Goal: Navigation & Orientation: Find specific page/section

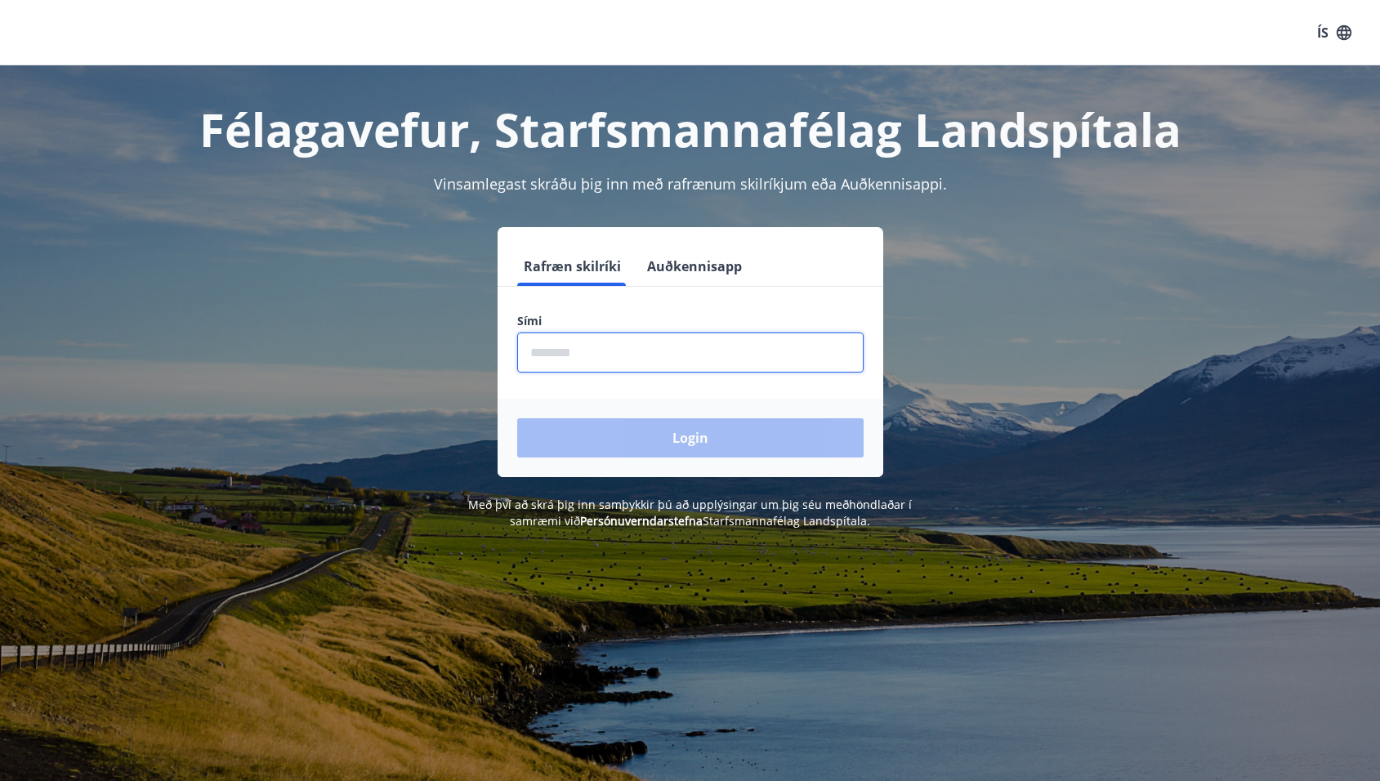
click at [644, 358] on input "phone" at bounding box center [690, 353] width 347 height 40
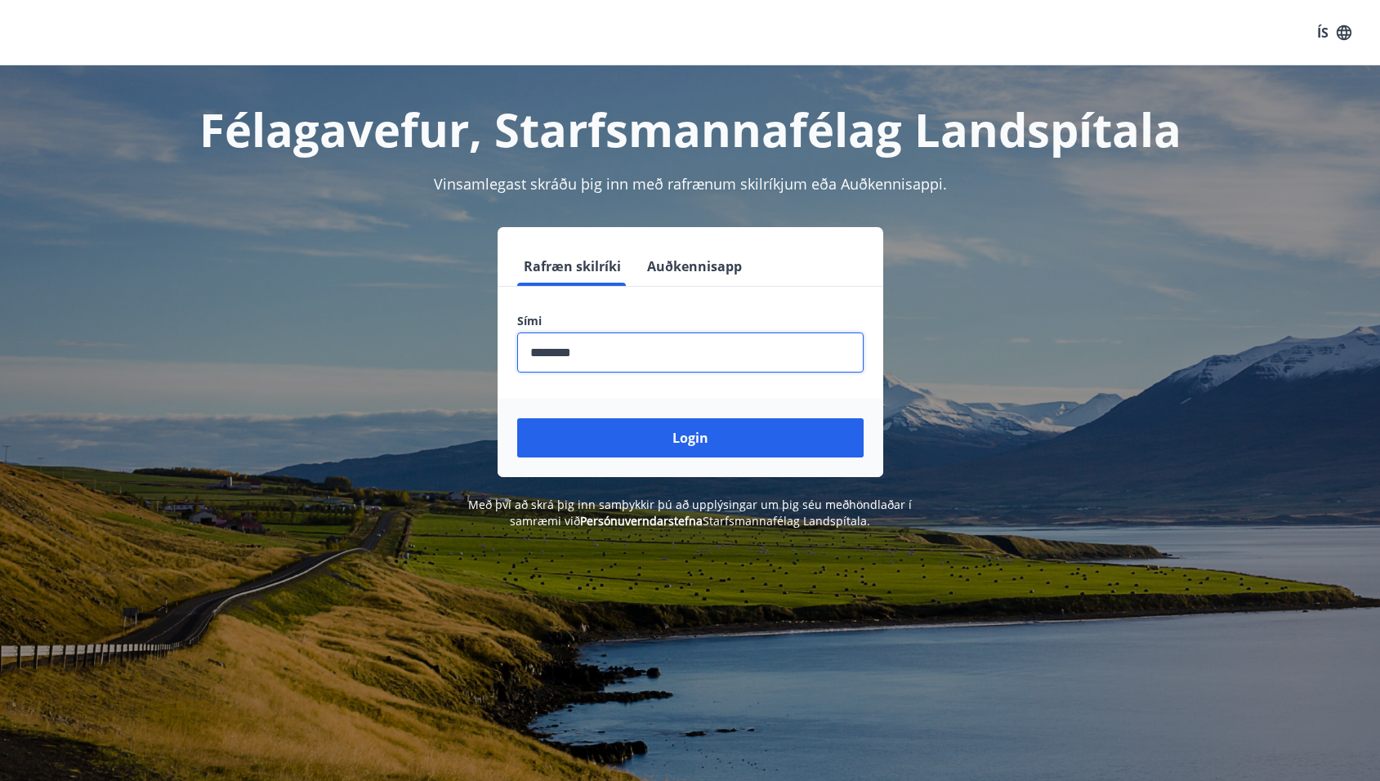
type input "********"
click at [517, 418] on button "Login" at bounding box center [690, 437] width 347 height 39
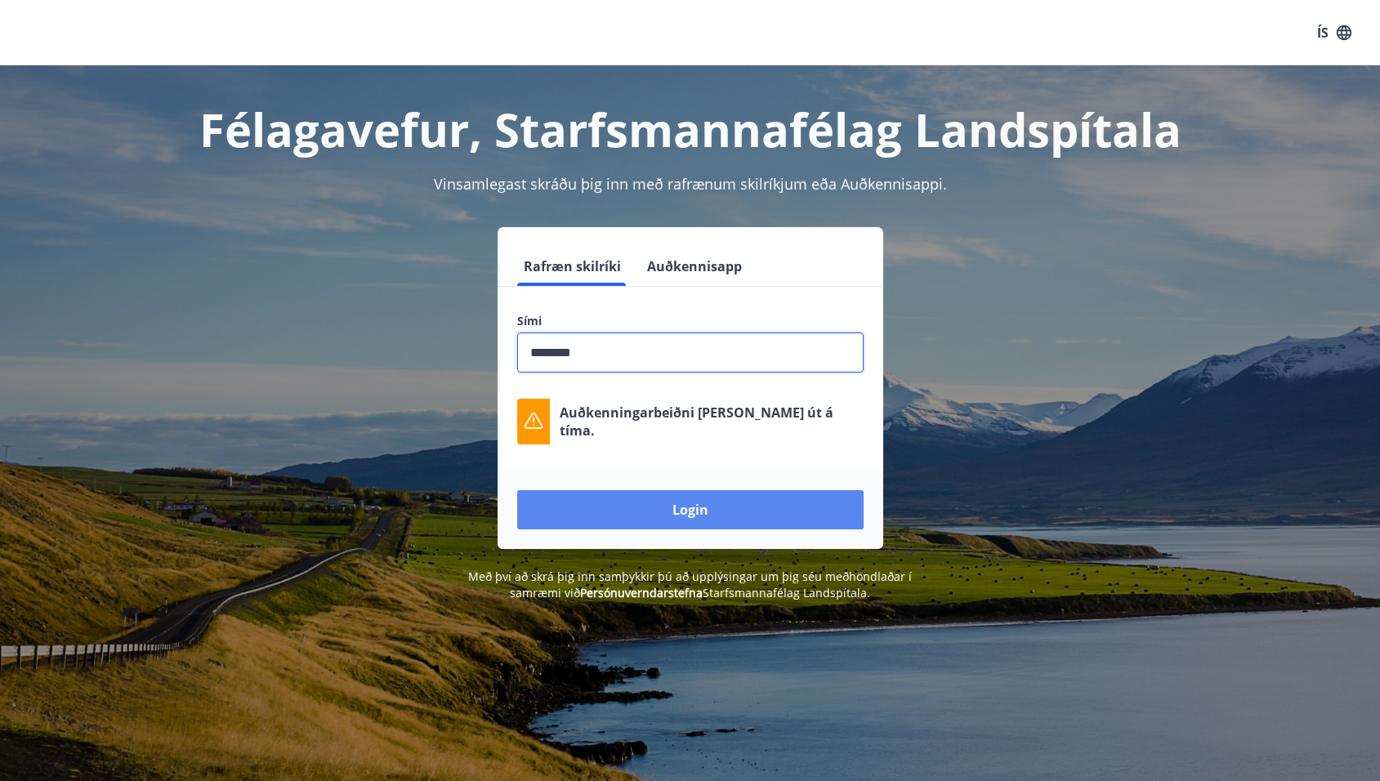
click at [633, 503] on button "Login" at bounding box center [690, 509] width 347 height 39
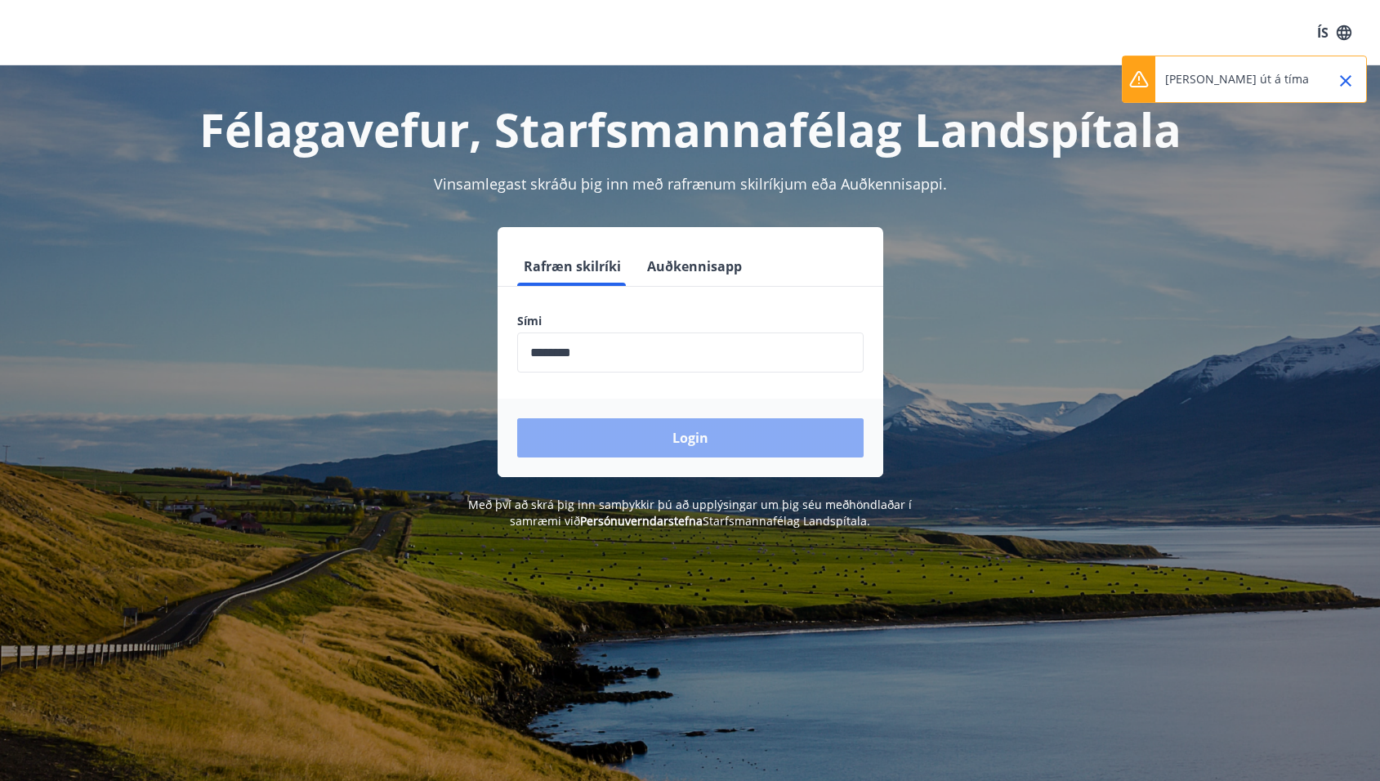
click at [709, 427] on button "Login" at bounding box center [690, 437] width 347 height 39
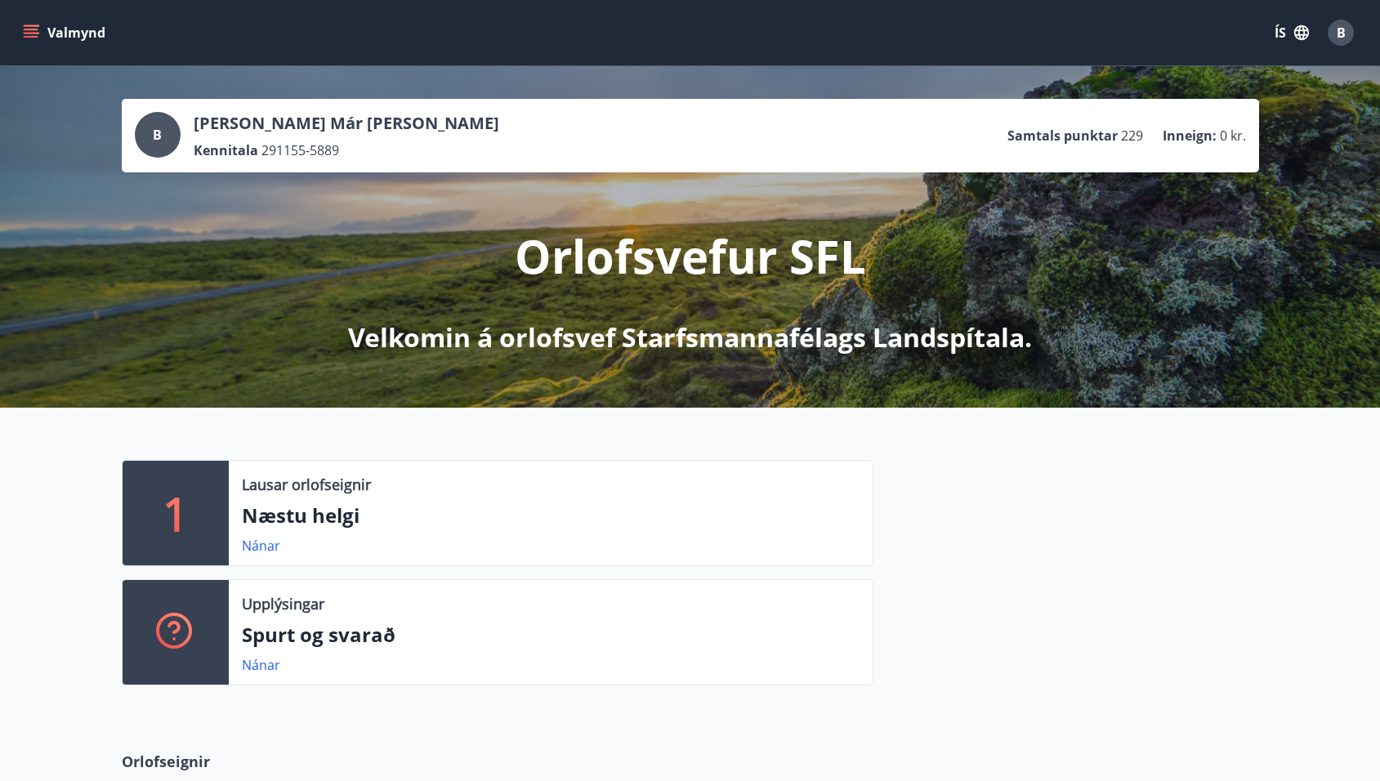
click at [30, 28] on icon "menu" at bounding box center [31, 33] width 16 height 16
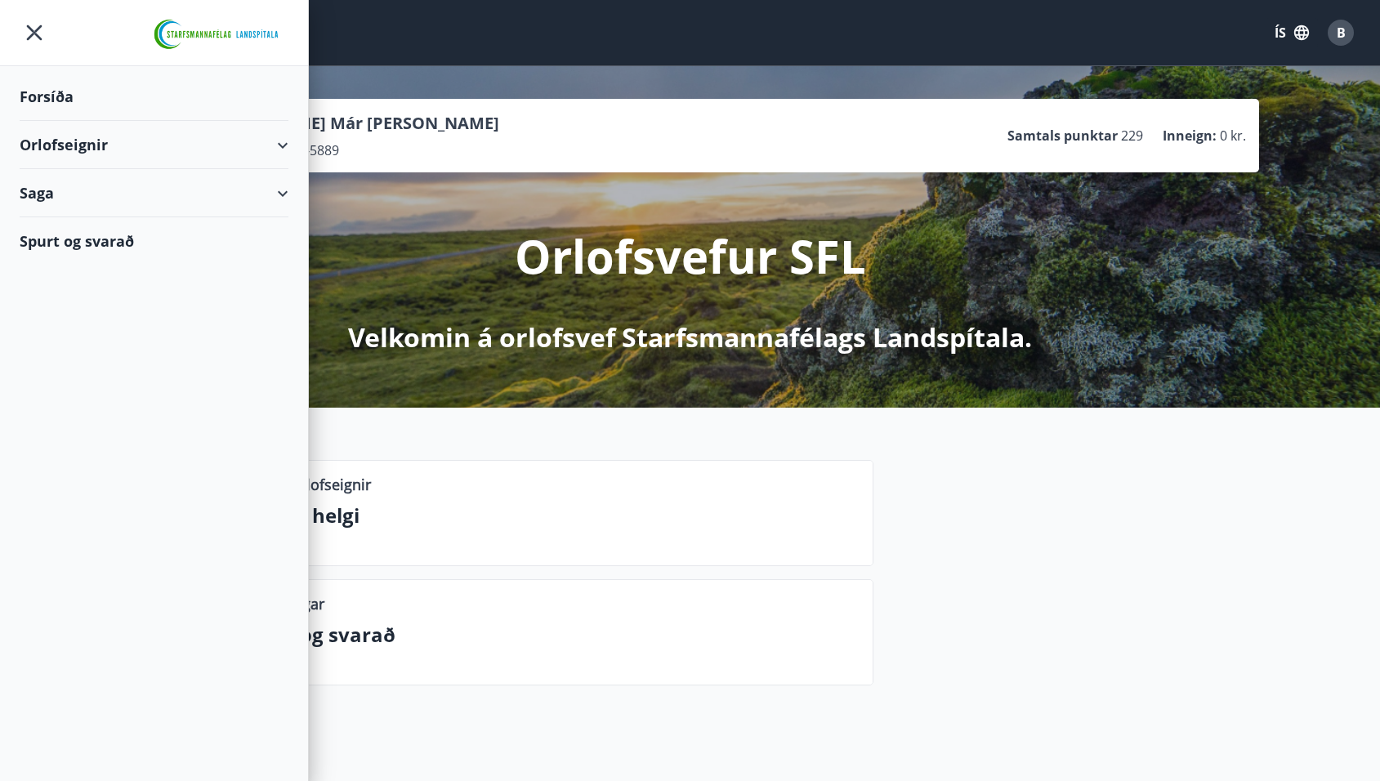
click at [73, 235] on div "Spurt og svarað" at bounding box center [154, 240] width 269 height 47
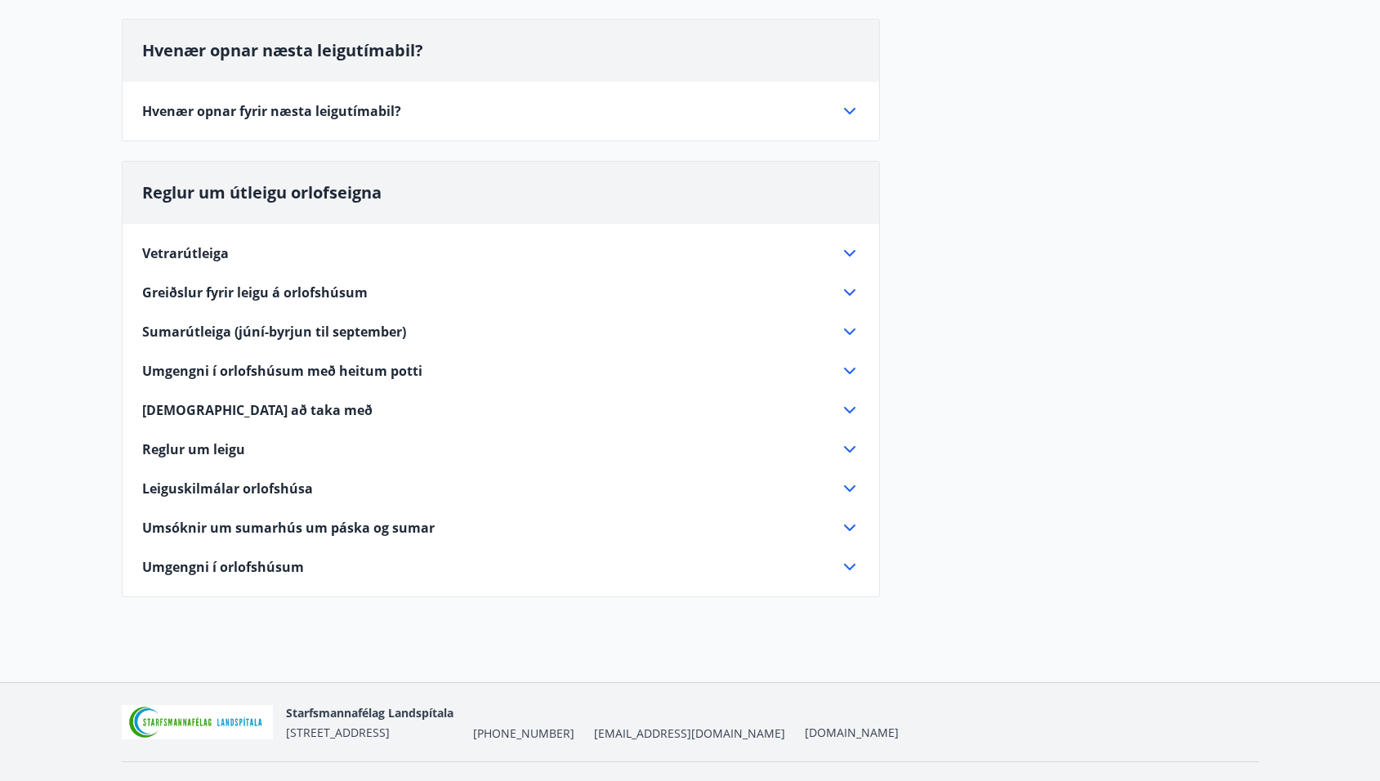
scroll to position [318, 0]
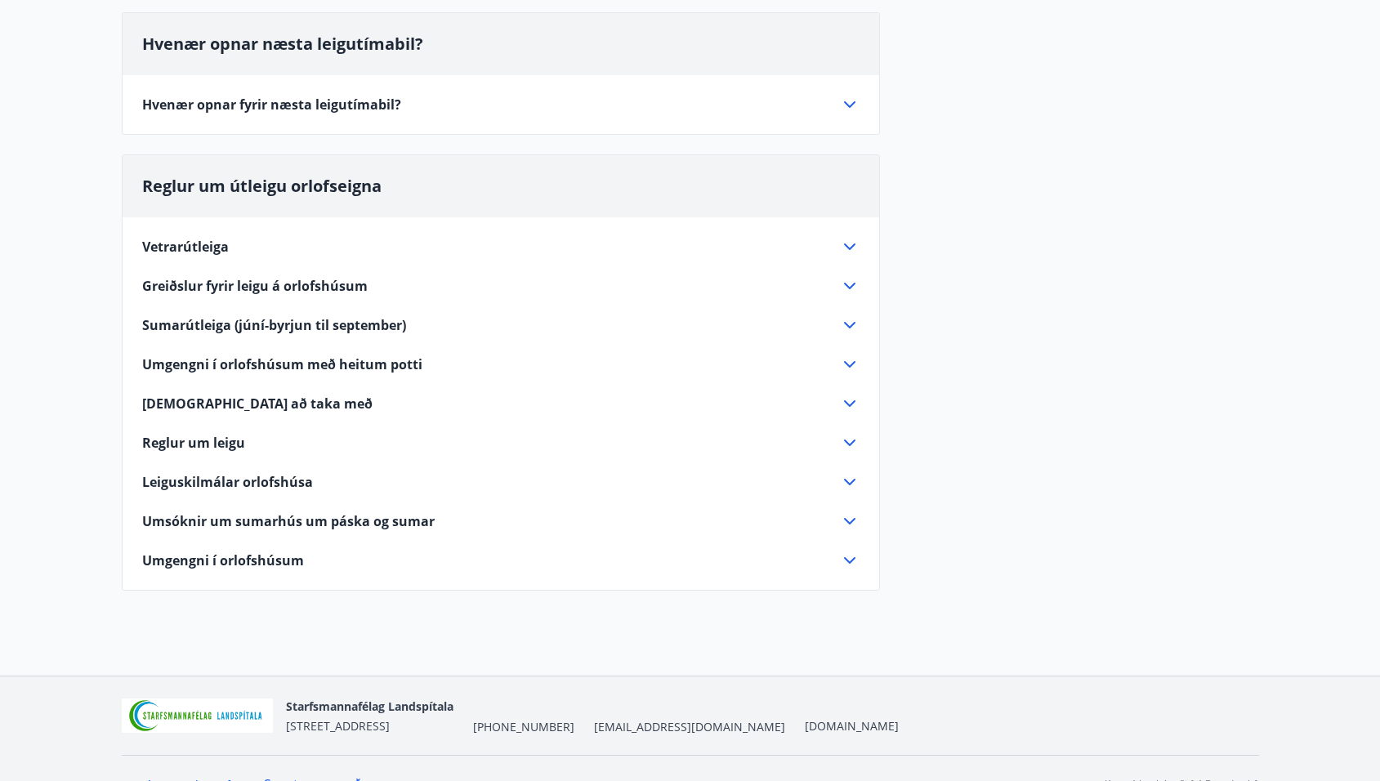
click at [846, 480] on icon at bounding box center [849, 482] width 11 height 7
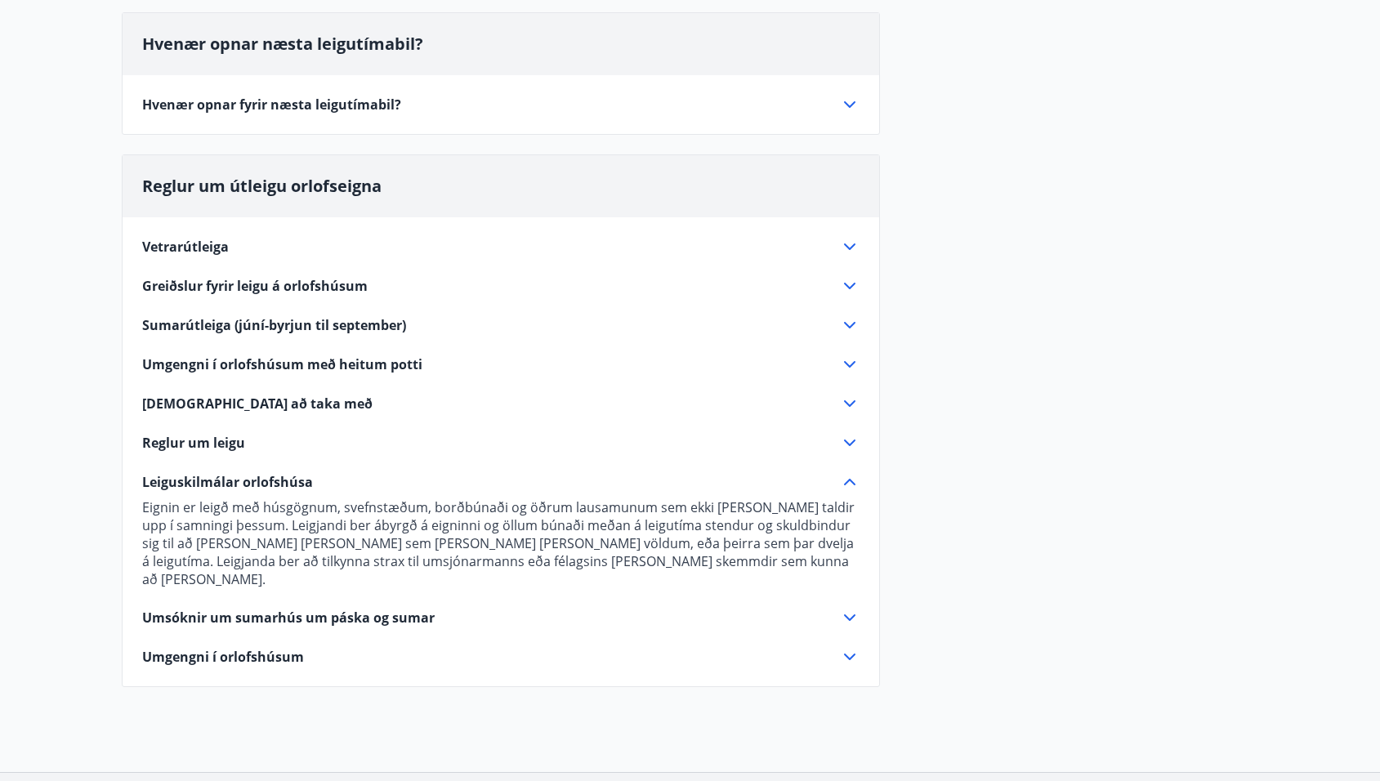
click at [846, 444] on icon at bounding box center [850, 443] width 20 height 20
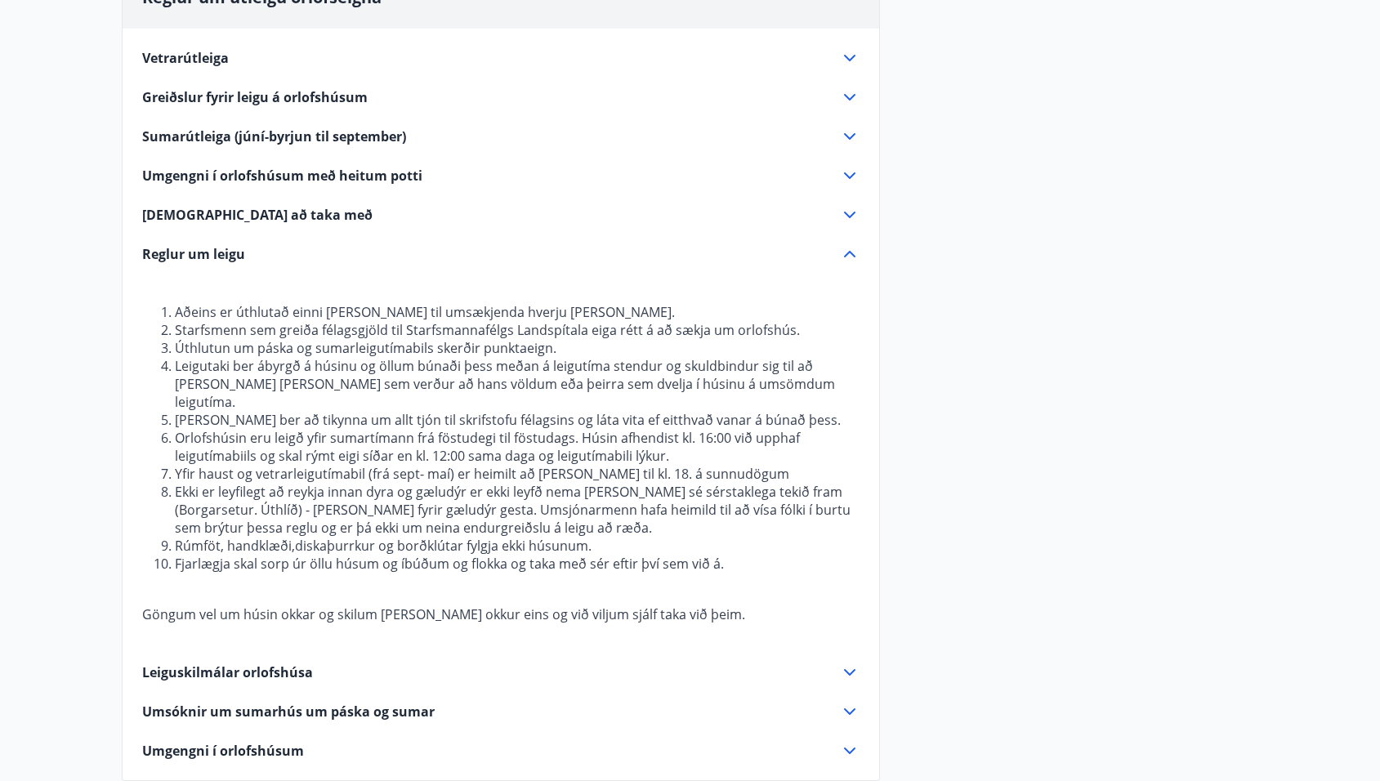
scroll to position [509, 0]
click at [848, 87] on icon at bounding box center [850, 95] width 20 height 20
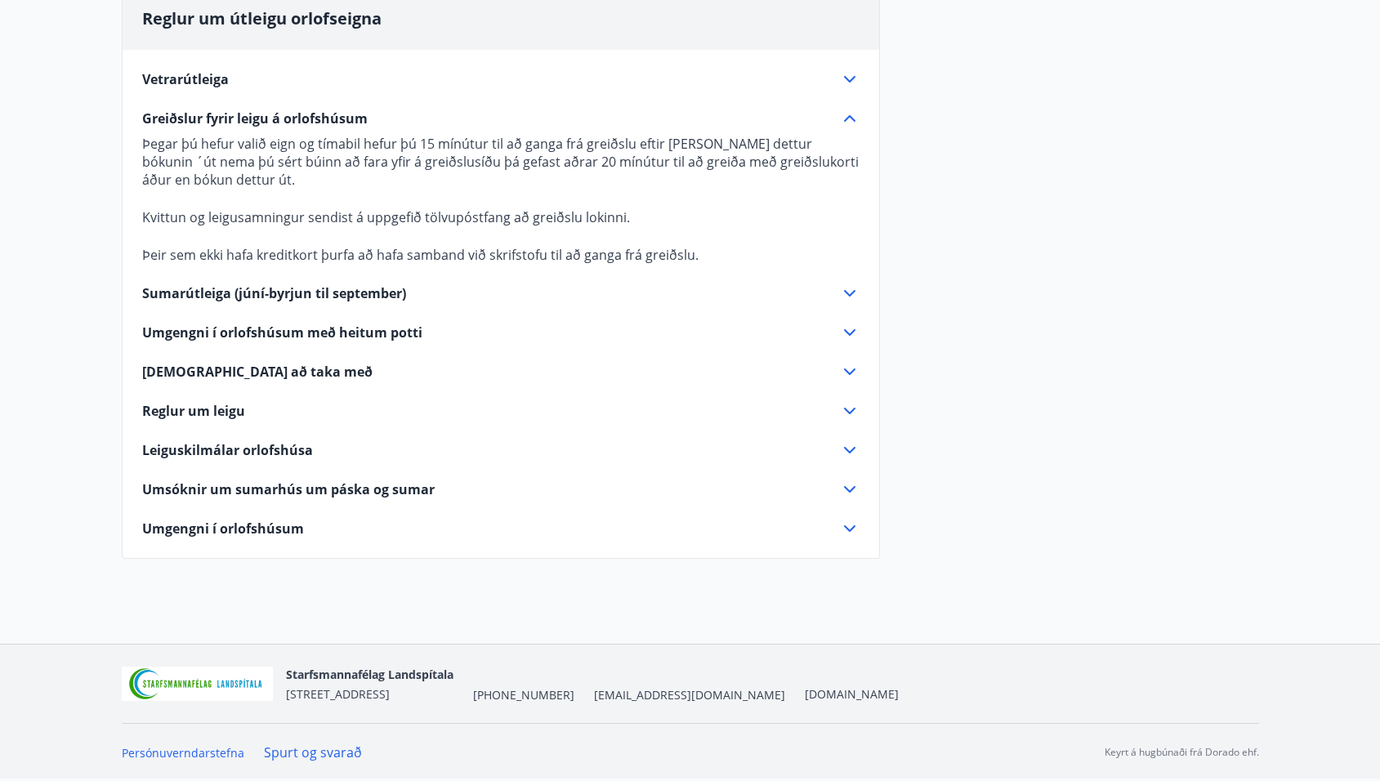
scroll to position [485, 0]
click at [847, 409] on icon at bounding box center [850, 411] width 20 height 20
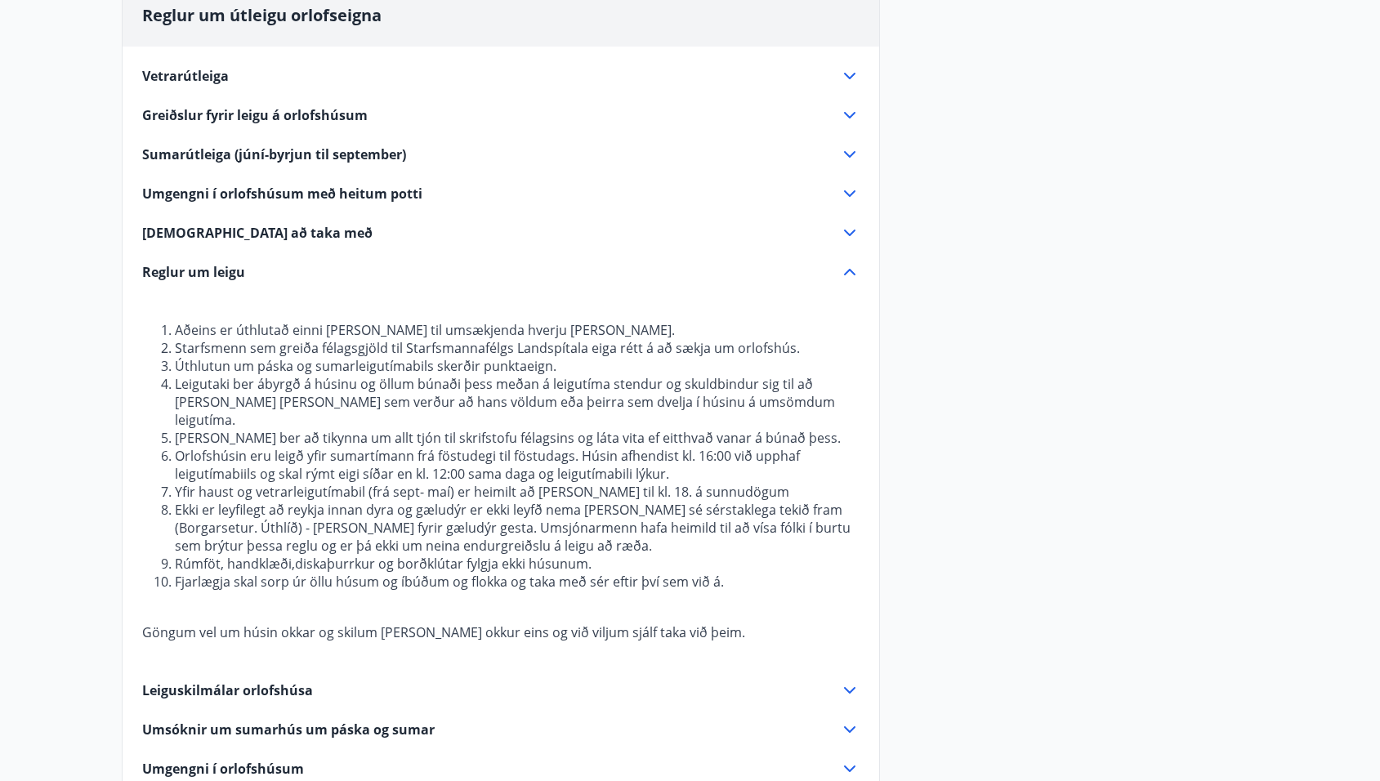
scroll to position [490, 0]
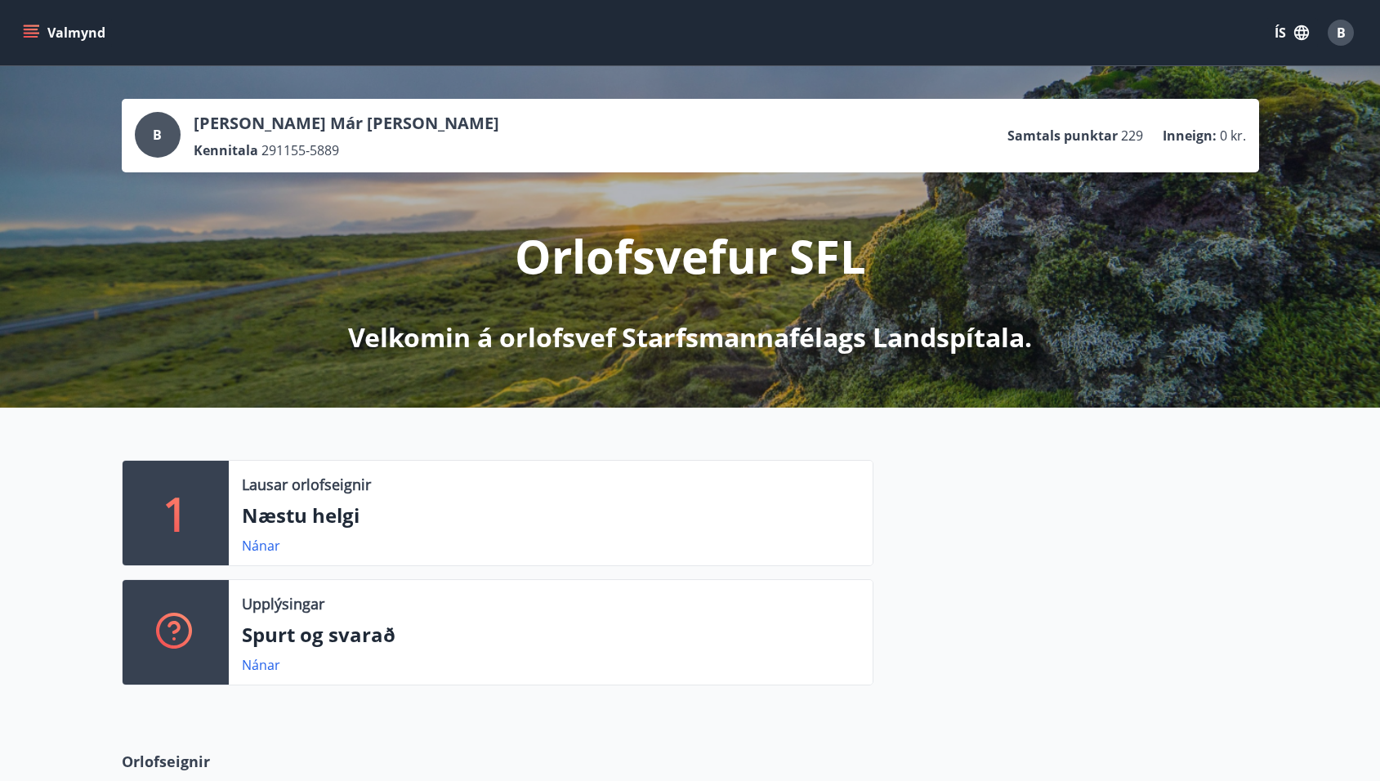
click at [26, 30] on icon "menu" at bounding box center [31, 33] width 16 height 16
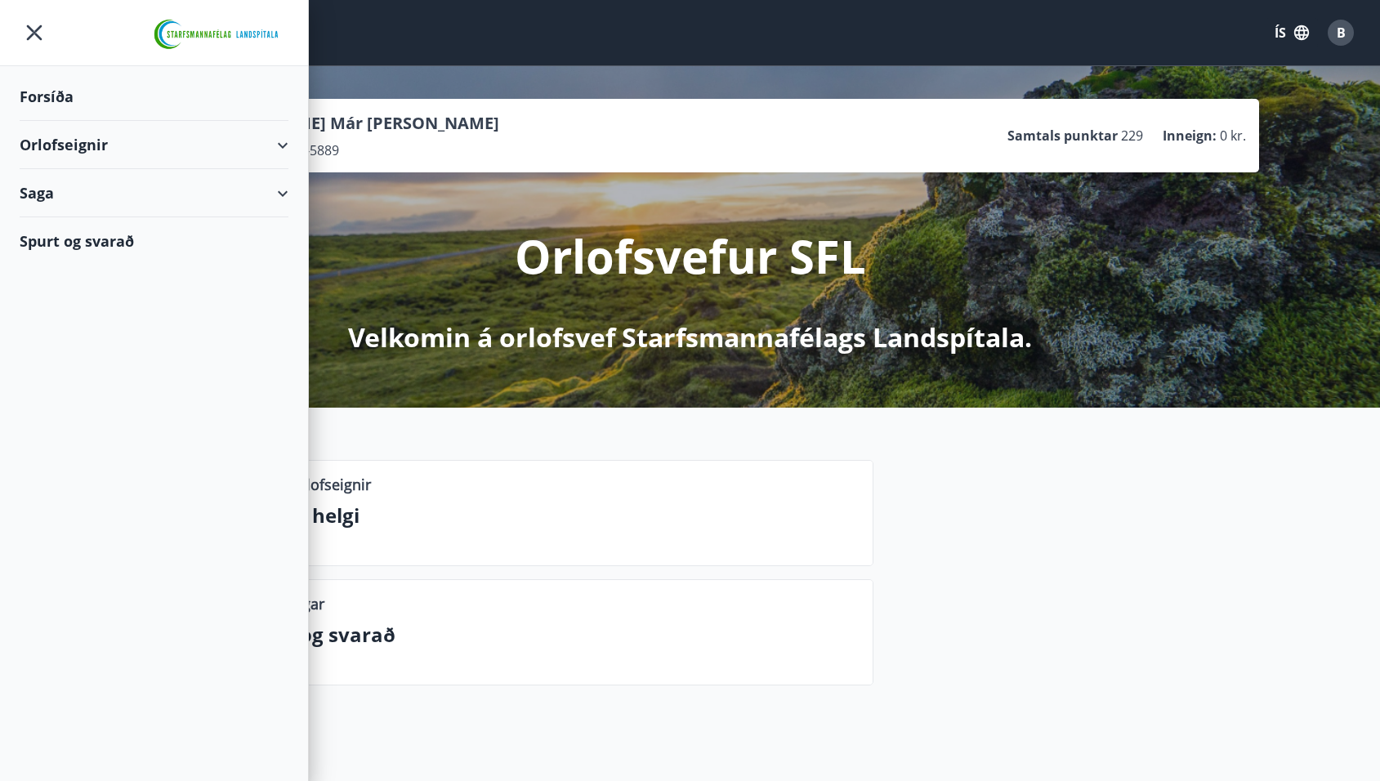
click at [57, 140] on div "Orlofseignir" at bounding box center [154, 145] width 269 height 48
click at [51, 215] on div "Bókunardagatal" at bounding box center [154, 220] width 243 height 34
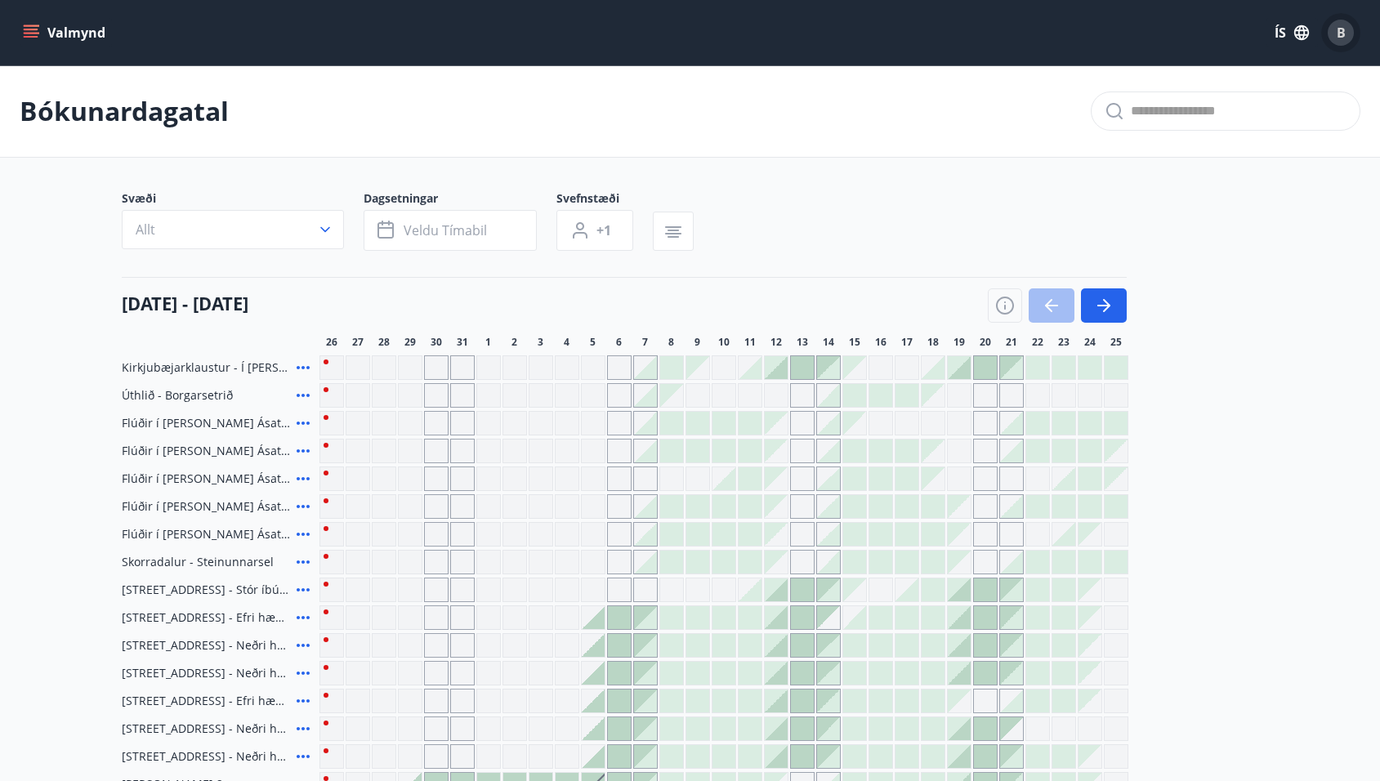
click at [1337, 31] on span "B" at bounding box center [1341, 33] width 9 height 18
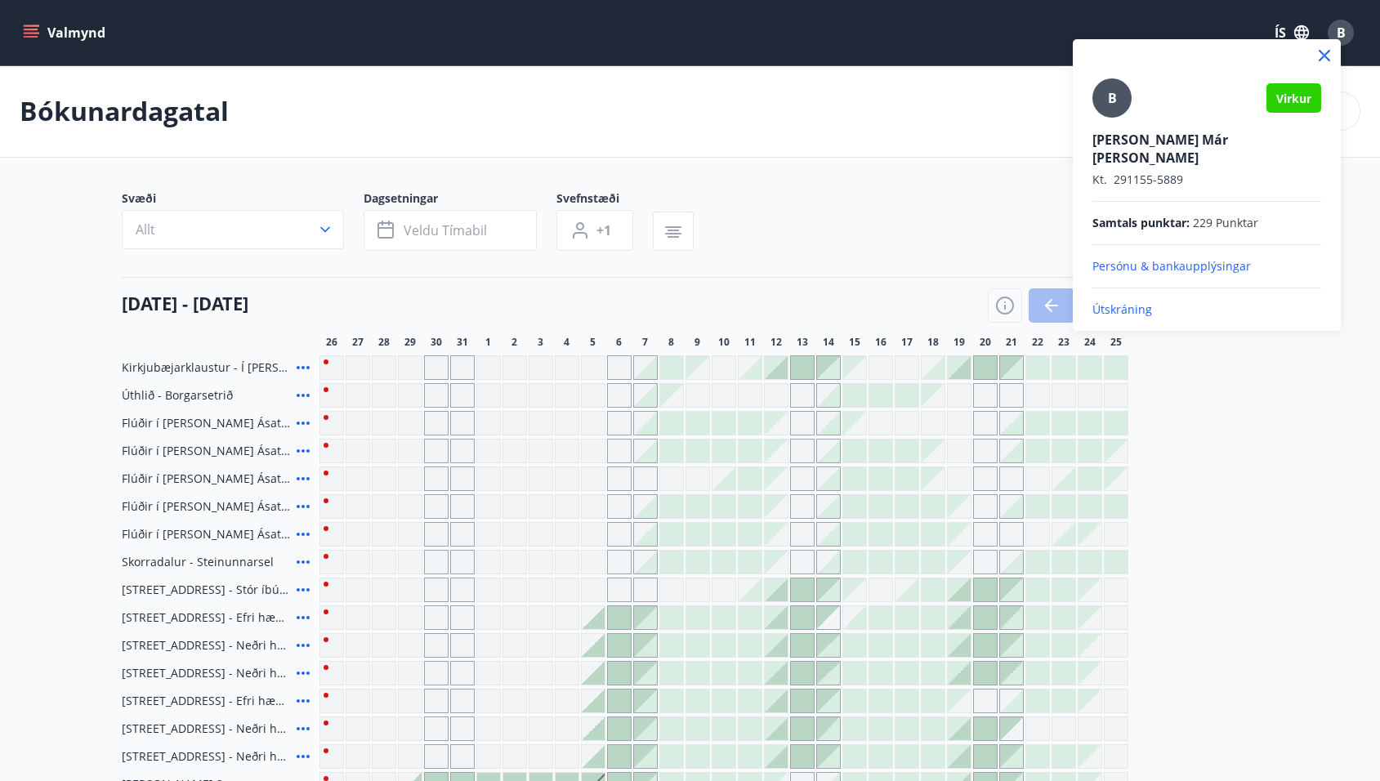
click at [1139, 302] on p "Útskráning" at bounding box center [1207, 310] width 229 height 16
